Goal: Transaction & Acquisition: Purchase product/service

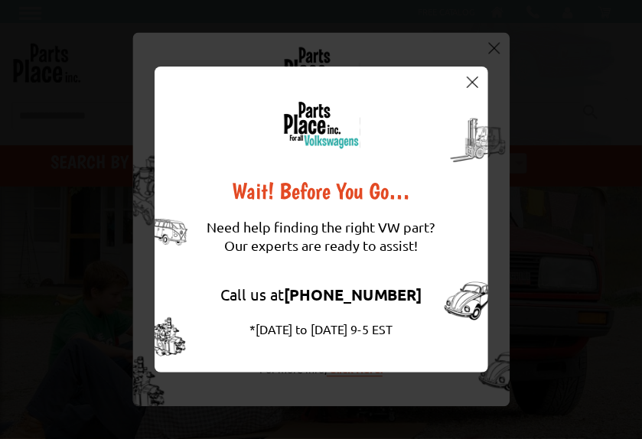
click at [470, 81] on img at bounding box center [472, 81] width 11 height 11
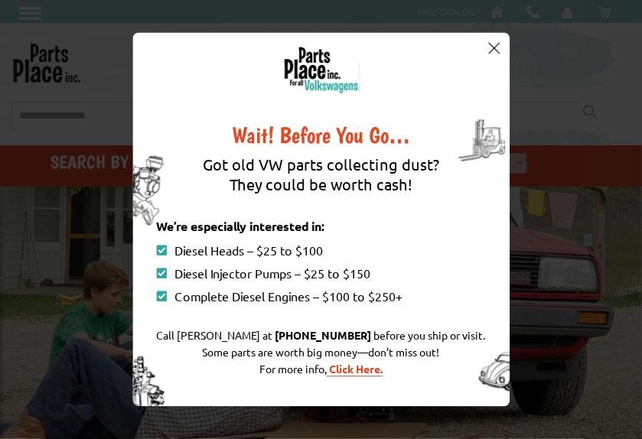
click at [495, 44] on img at bounding box center [494, 47] width 11 height 11
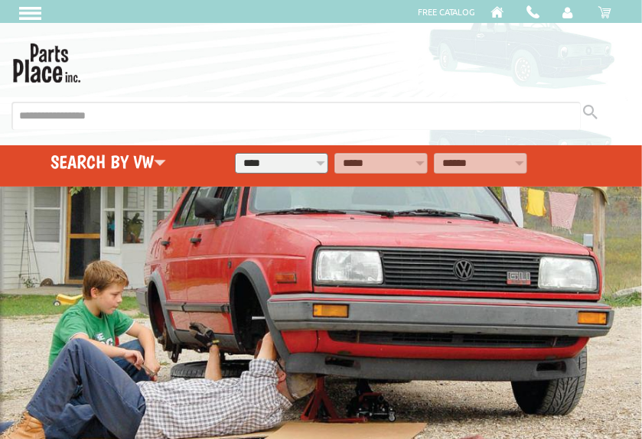
click at [606, 9] on icon at bounding box center [604, 11] width 13 height 13
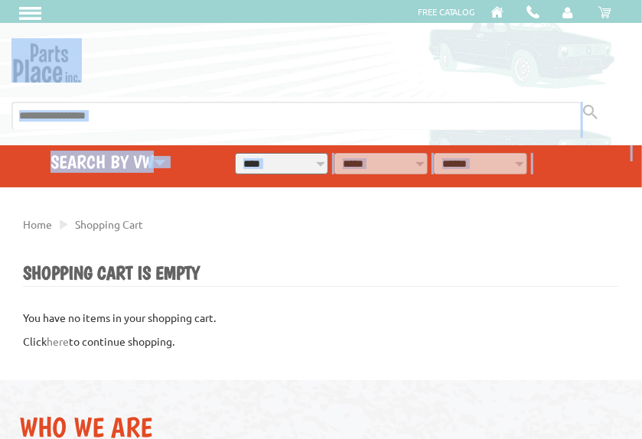
drag, startPoint x: 641, startPoint y: 29, endPoint x: 646, endPoint y: 167, distance: 137.8
click at [641, 168] on html "VW Diesel Engine Parts Diesel Cylinder Heads and Parts Diesel Timing Belts, Ten…" at bounding box center [321, 219] width 642 height 439
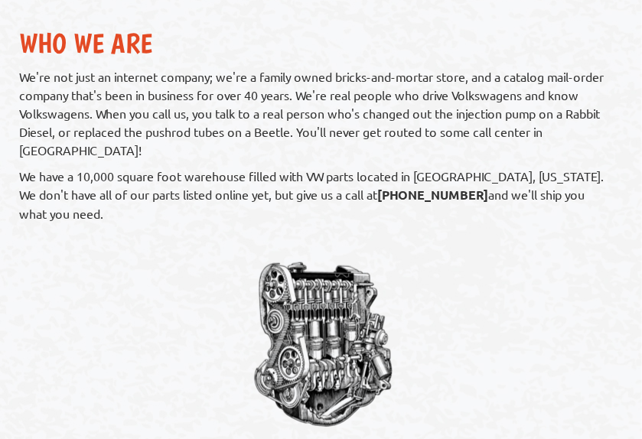
click at [555, 336] on div at bounding box center [321, 344] width 642 height 229
